Goal: Find specific fact: Find specific fact

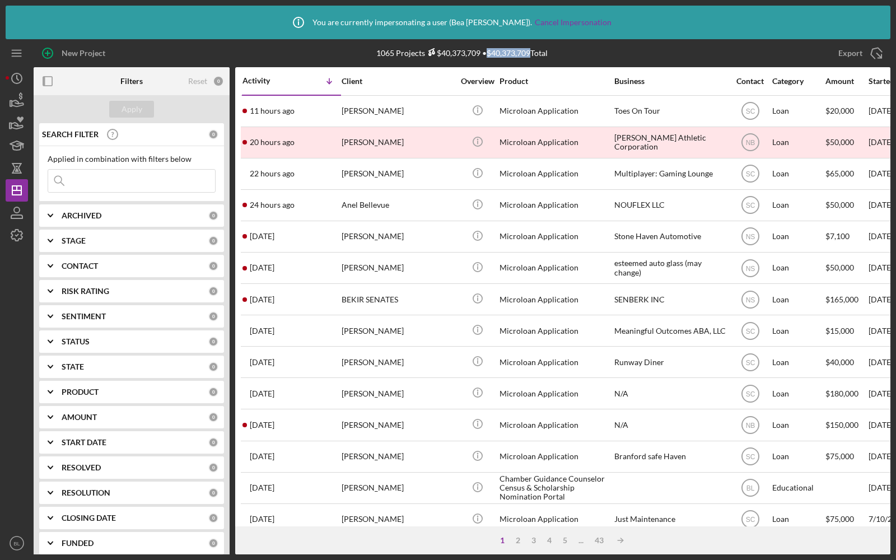
drag, startPoint x: 530, startPoint y: 52, endPoint x: 487, endPoint y: 52, distance: 43.1
click at [487, 52] on div "1065 Projects $40,373,709 • $40,373,709 Total" at bounding box center [461, 53] width 171 height 10
copy div "$40,373,709"
